Goal: Find specific page/section: Find specific page/section

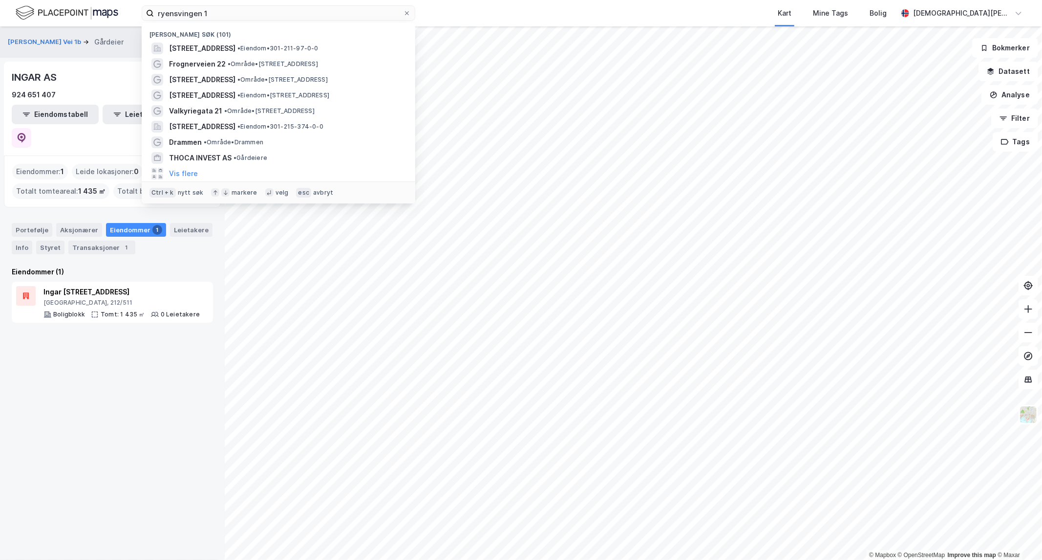
click at [252, 13] on input "ryensvingen 1" at bounding box center [278, 13] width 249 height 15
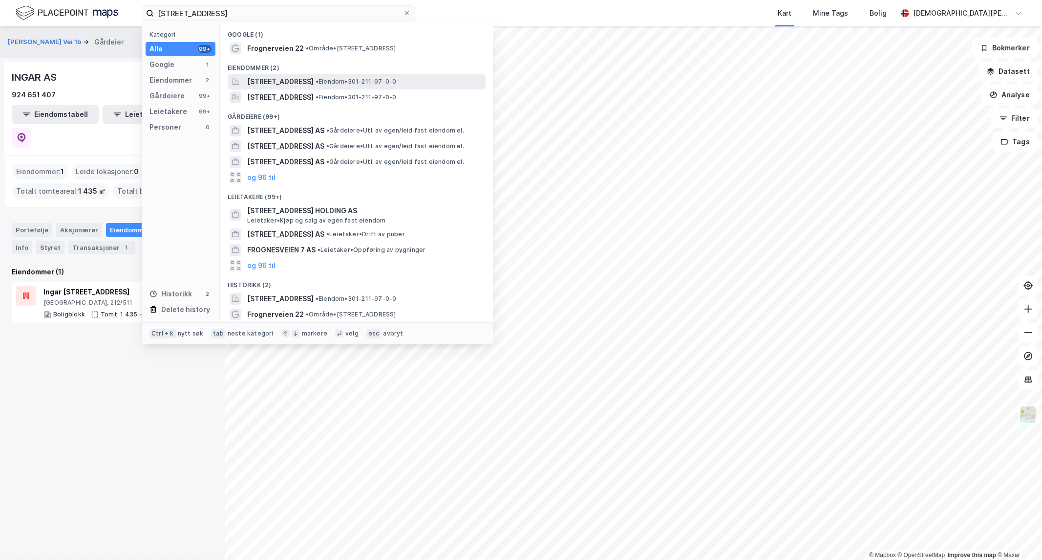
type input "[STREET_ADDRESS]"
click at [309, 81] on span "[STREET_ADDRESS]" at bounding box center [280, 82] width 66 height 12
